Goal: Task Accomplishment & Management: Manage account settings

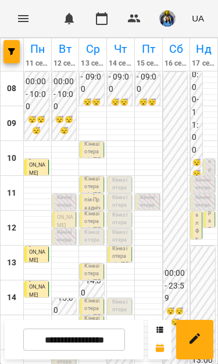
scroll to position [75, 0]
click at [120, 245] on p "Кінезіотерапія - Балагуш Артем" at bounding box center [120, 264] width 17 height 39
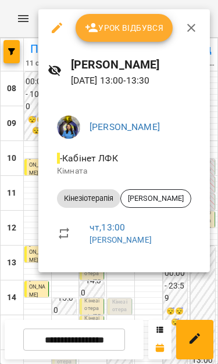
click at [153, 298] on div at bounding box center [109, 182] width 218 height 364
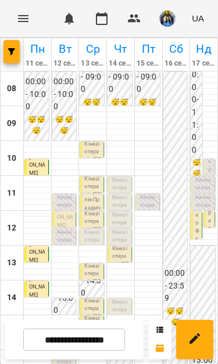
scroll to position [77, 0]
click at [114, 298] on p "Кінезіотерапія ([PERSON_NAME])" at bounding box center [120, 321] width 17 height 47
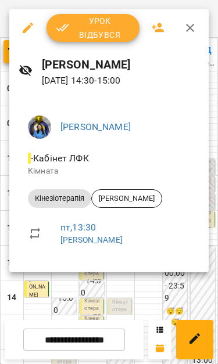
click at [136, 295] on div at bounding box center [109, 182] width 218 height 364
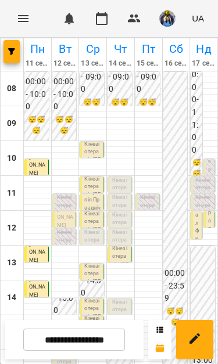
scroll to position [62, 0]
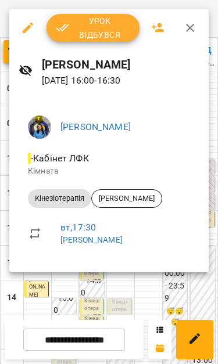
click at [143, 285] on div at bounding box center [109, 182] width 218 height 364
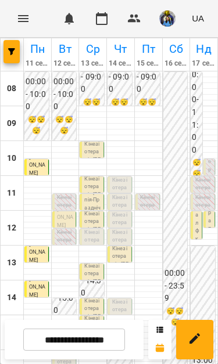
scroll to position [63, 0]
click at [98, 229] on p "Кінезіотерапія ([PERSON_NAME])" at bounding box center [92, 252] width 17 height 47
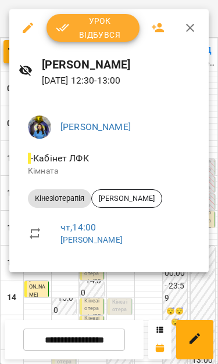
click at [145, 291] on div at bounding box center [109, 182] width 218 height 364
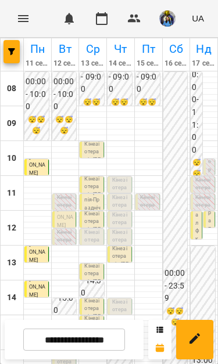
scroll to position [31, 0]
click at [0, 236] on html "For Business 0 UA [DATE] [DATE] [DATE] [DATE] [DATE] [DATE] Нд [DATE] 09 10 11 …" at bounding box center [109, 288] width 218 height 576
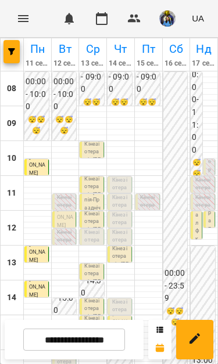
click at [64, 341] on p "0" at bounding box center [65, 345] width 17 height 8
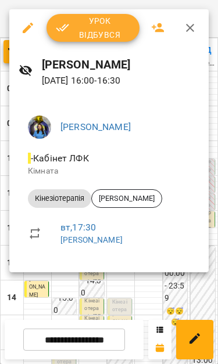
click at [170, 295] on div at bounding box center [109, 182] width 218 height 364
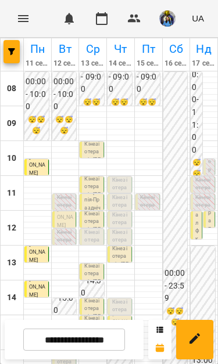
scroll to position [158, 0]
